Goal: Navigation & Orientation: Find specific page/section

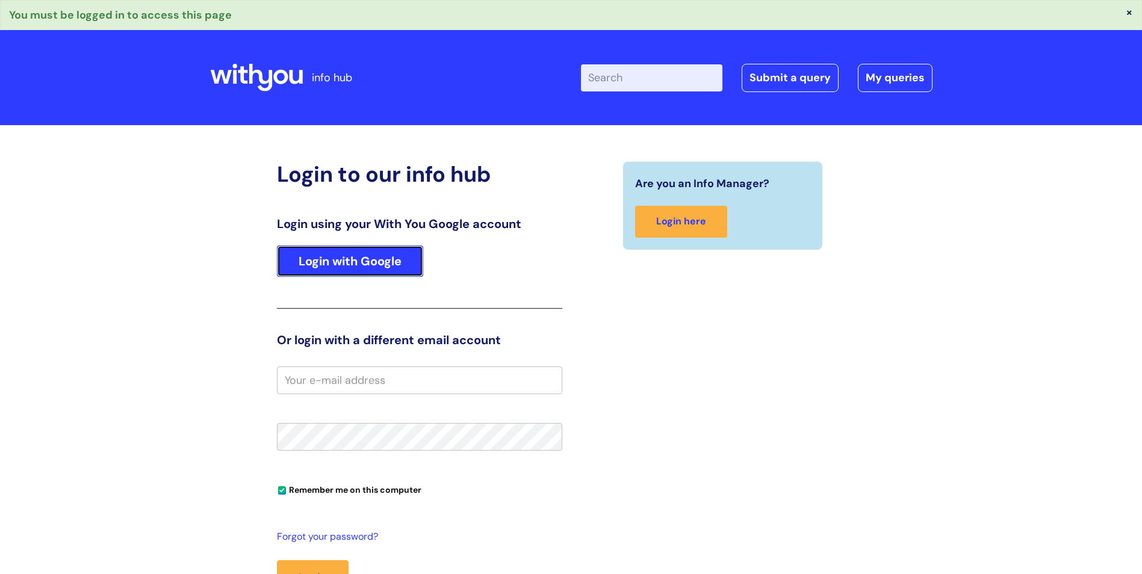
click at [362, 261] on link "Login with Google" at bounding box center [350, 261] width 146 height 31
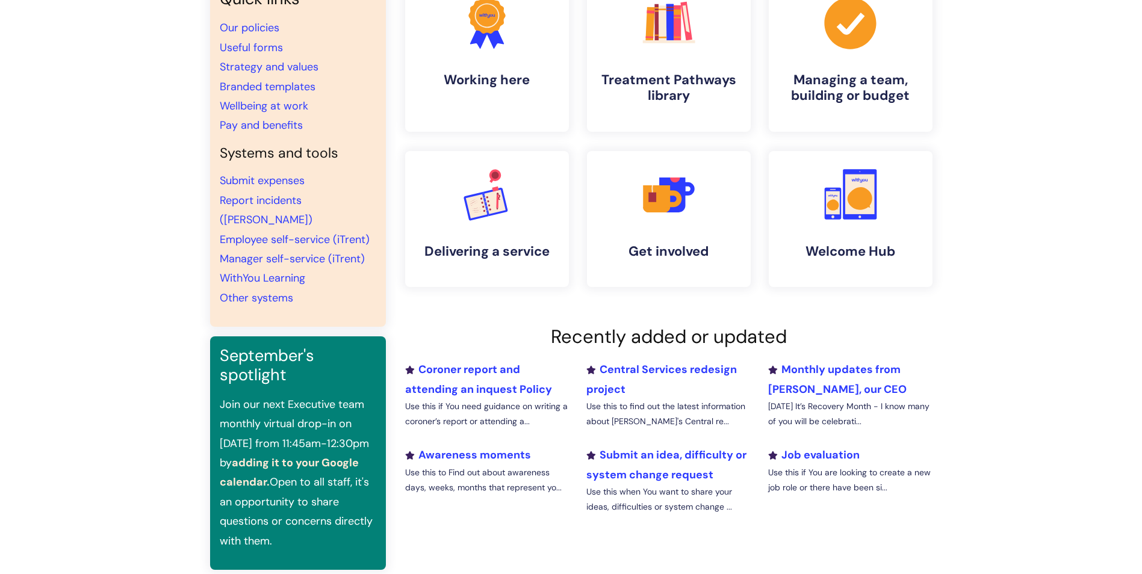
scroll to position [67, 0]
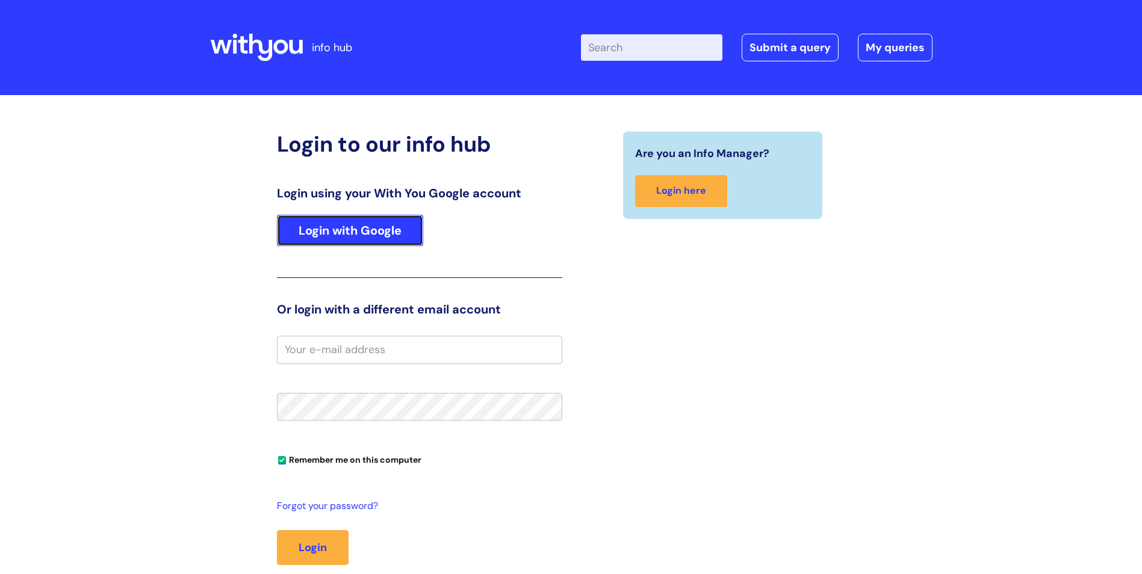
click at [386, 220] on link "Login with Google" at bounding box center [350, 230] width 146 height 31
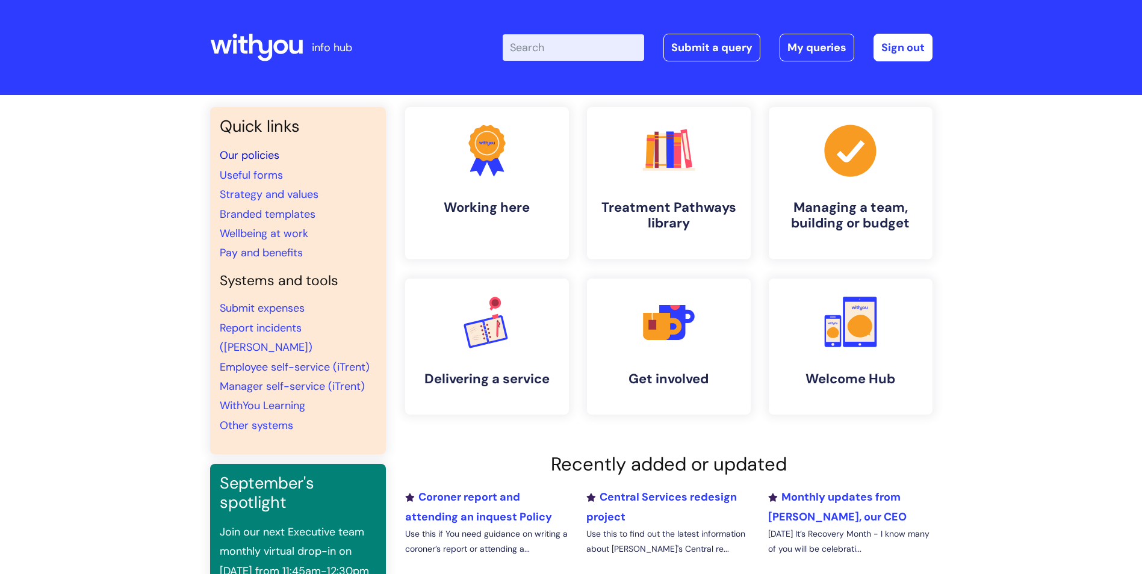
click at [259, 154] on link "Our policies" at bounding box center [250, 155] width 60 height 14
